Goal: Navigation & Orientation: Find specific page/section

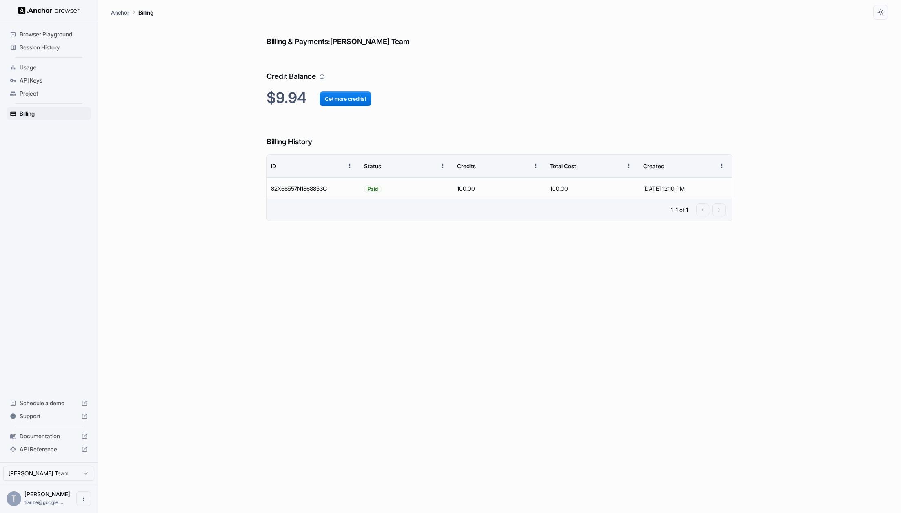
click at [47, 51] on span "Session History" at bounding box center [54, 47] width 68 height 8
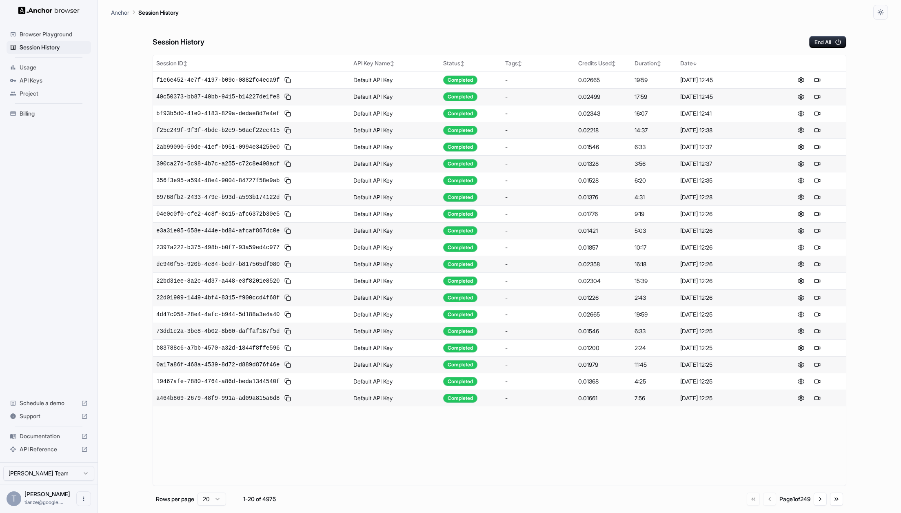
click at [53, 471] on html "Browser Playground Session History Usage API Keys Project Billing Schedule a de…" at bounding box center [450, 256] width 901 height 513
click at [30, 120] on div "Billing" at bounding box center [49, 113] width 84 height 13
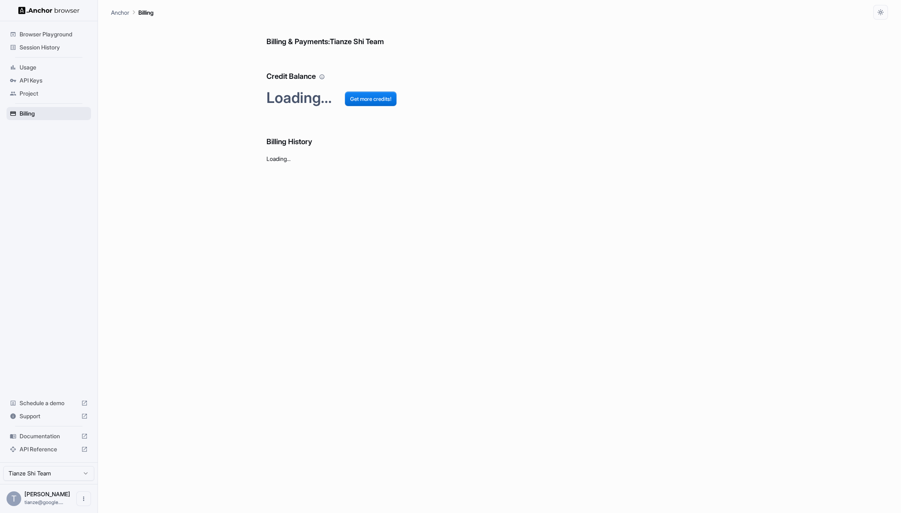
click at [31, 115] on span "Billing" at bounding box center [54, 113] width 68 height 8
click at [33, 46] on span "Session History" at bounding box center [54, 47] width 68 height 8
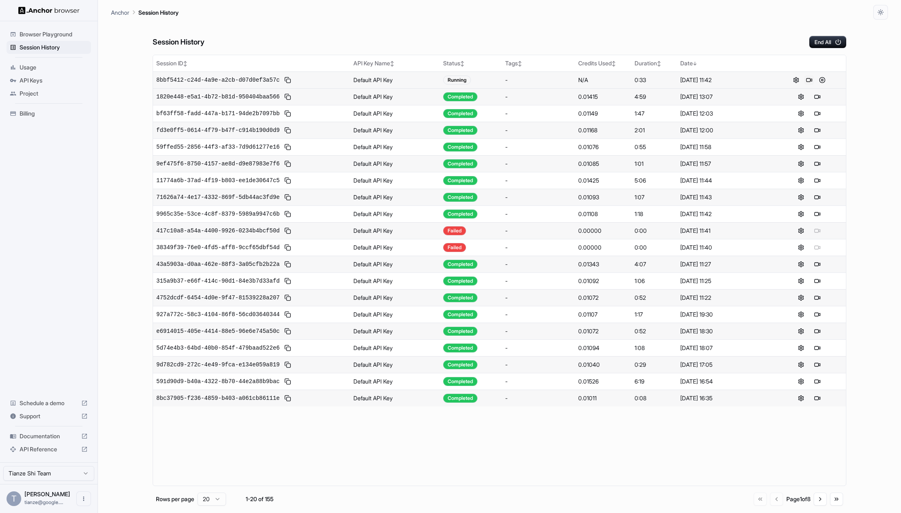
click at [812, 85] on button at bounding box center [810, 80] width 10 height 10
click at [43, 51] on span "Session History" at bounding box center [54, 47] width 68 height 8
click at [47, 40] on div "Browser Playground" at bounding box center [49, 34] width 84 height 13
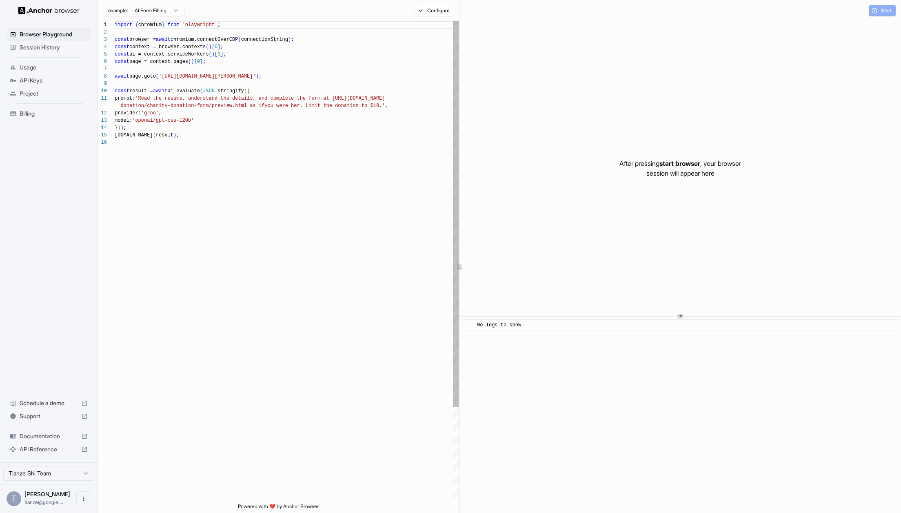
scroll to position [73, 0]
click at [41, 50] on span "Session History" at bounding box center [54, 47] width 68 height 8
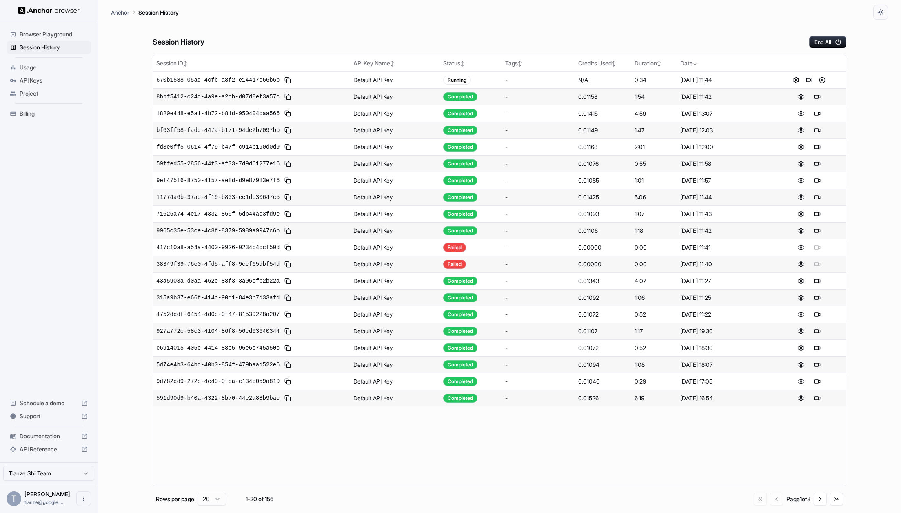
click at [27, 118] on span "Billing" at bounding box center [54, 113] width 68 height 8
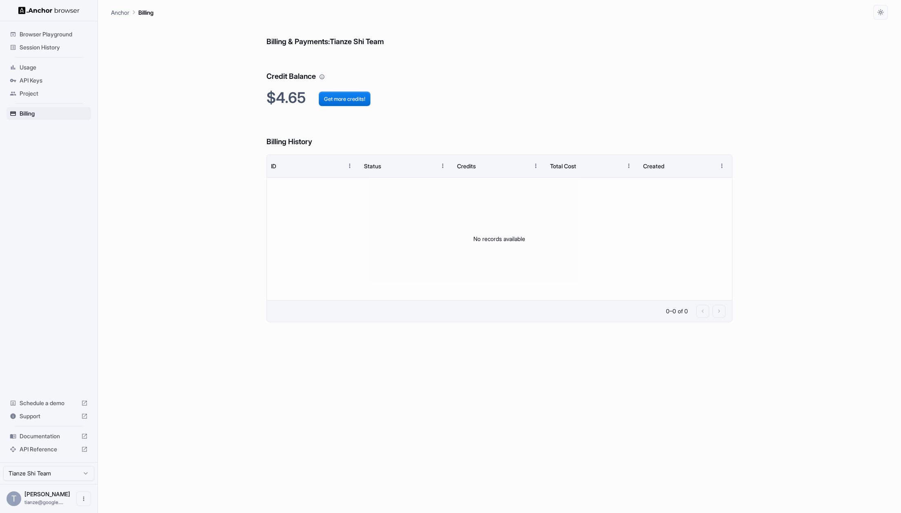
click at [49, 49] on span "Session History" at bounding box center [54, 47] width 68 height 8
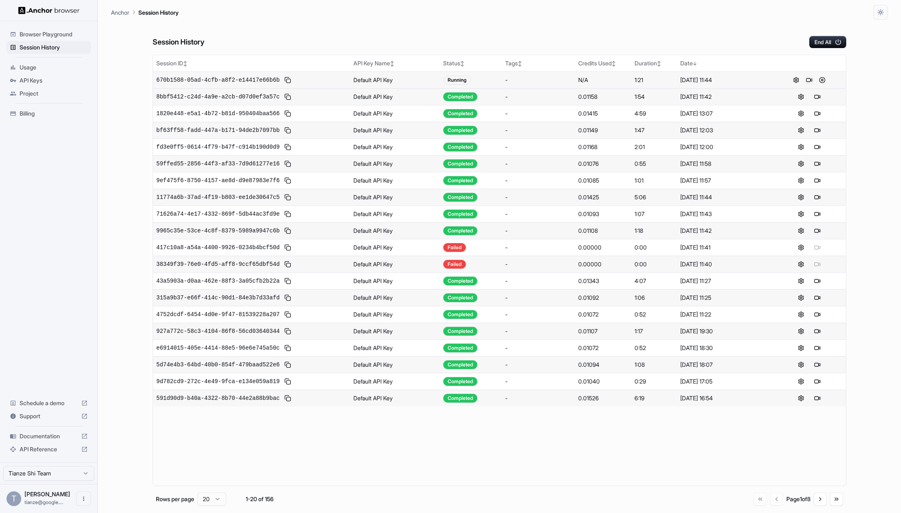
click at [811, 84] on button at bounding box center [810, 80] width 10 height 10
click at [36, 118] on span "Billing" at bounding box center [54, 113] width 68 height 8
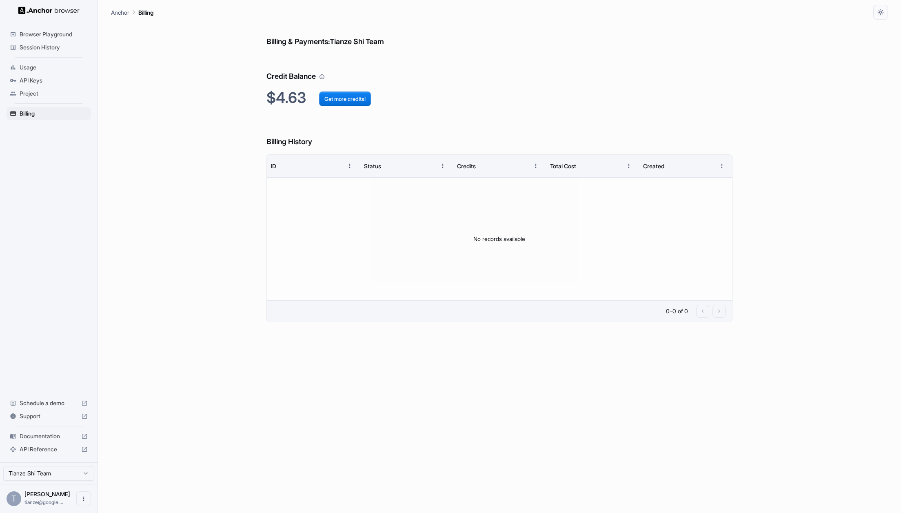
click at [42, 49] on span "Session History" at bounding box center [54, 47] width 68 height 8
